Goal: Task Accomplishment & Management: Use online tool/utility

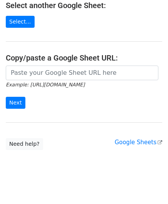
scroll to position [101, 0]
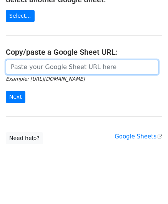
click at [35, 66] on input "url" at bounding box center [82, 67] width 153 height 15
paste input "[URL][DOMAIN_NAME]"
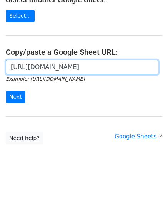
scroll to position [0, 180]
type input "[URL][DOMAIN_NAME]"
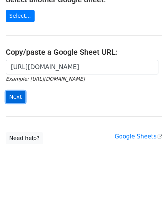
click at [13, 93] on input "Next" at bounding box center [16, 97] width 20 height 12
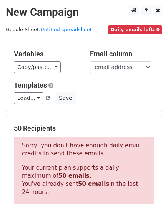
scroll to position [260, 0]
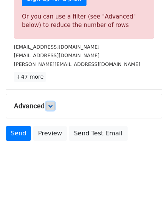
click at [52, 104] on icon at bounding box center [50, 106] width 5 height 5
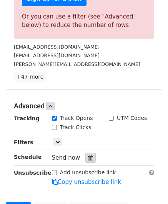
click at [89, 155] on icon at bounding box center [90, 157] width 5 height 5
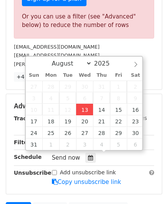
type input "[DATE] 12:00"
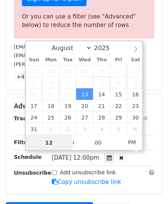
paste input "6"
type input "6"
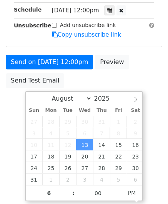
type input "[DATE] 18:00"
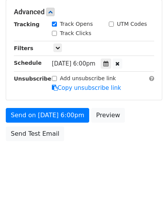
scroll to position [354, 0]
